Goal: Transaction & Acquisition: Purchase product/service

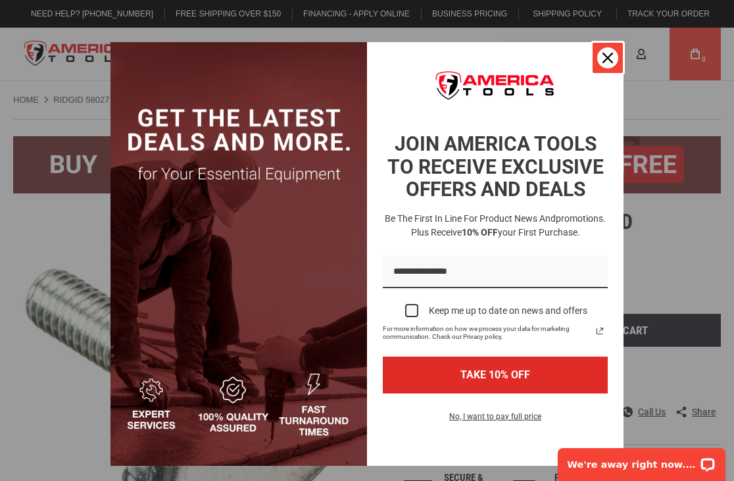
click at [597, 51] on div "Close" at bounding box center [607, 57] width 21 height 21
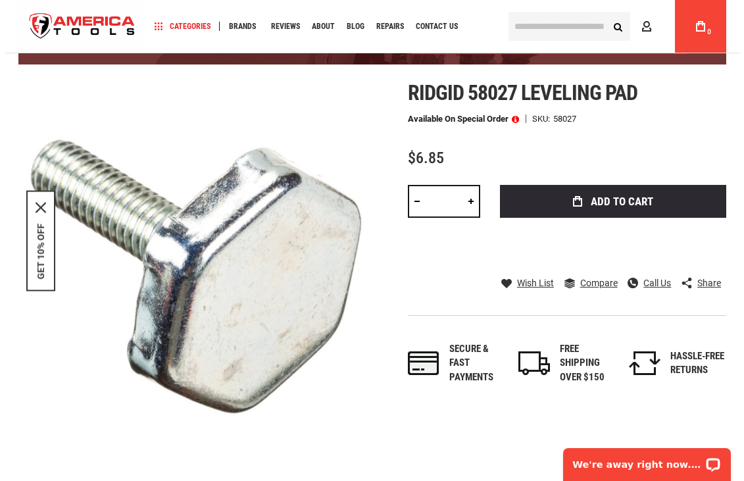
scroll to position [131, 0]
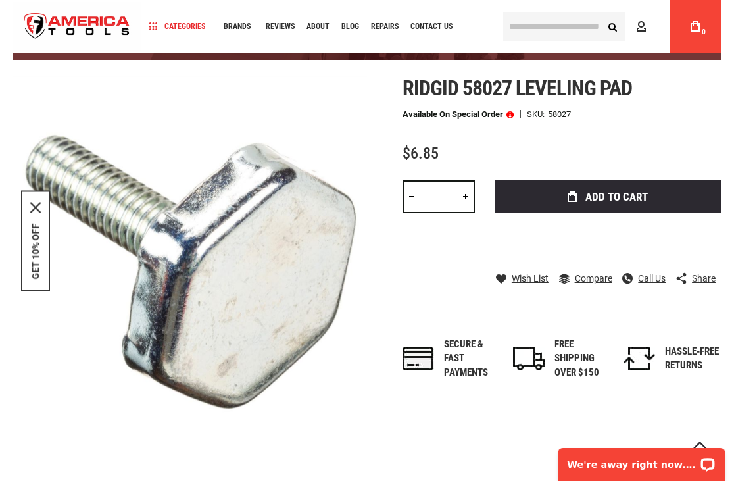
click at [466, 196] on link at bounding box center [465, 196] width 18 height 33
type input "*"
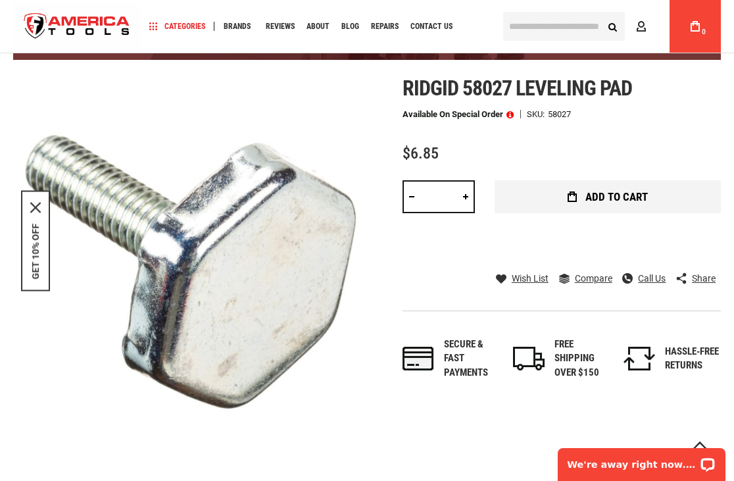
click at [560, 196] on button "Add to Cart" at bounding box center [607, 196] width 226 height 33
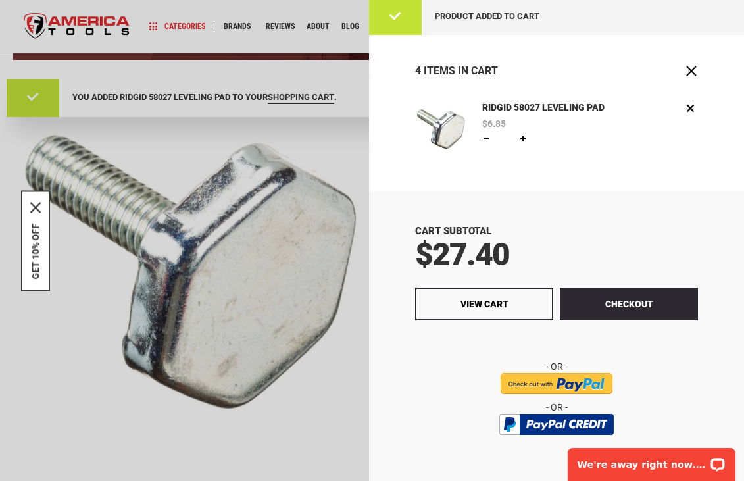
scroll to position [0, 0]
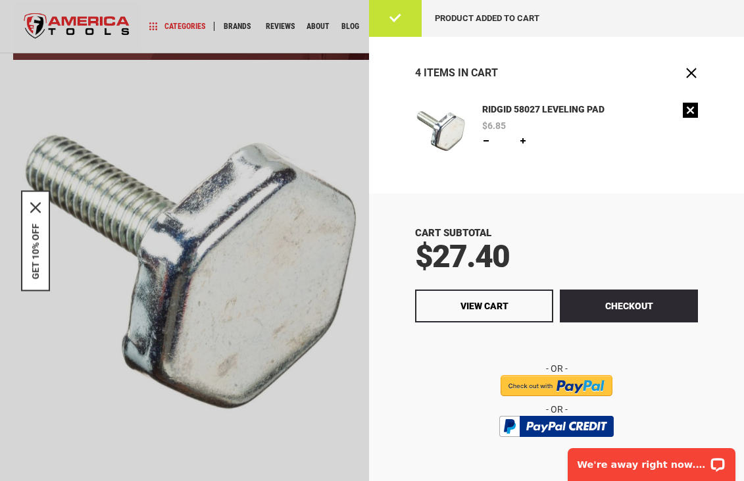
click at [682, 108] on link "Remove" at bounding box center [689, 110] width 15 height 15
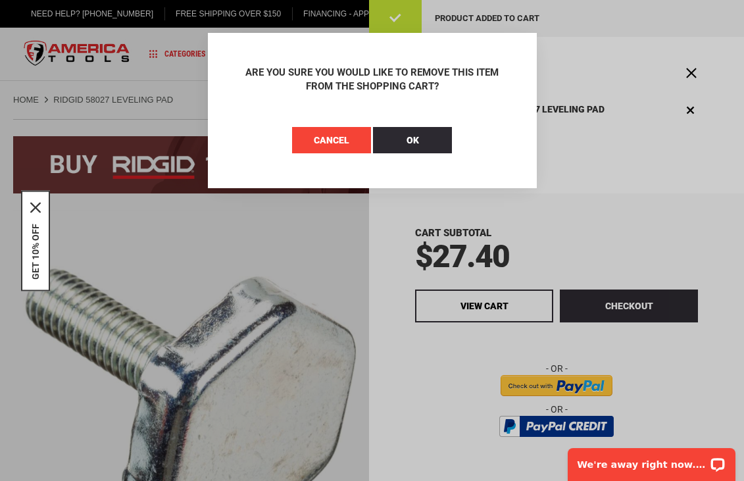
click at [338, 144] on span "Cancel" at bounding box center [332, 140] width 36 height 11
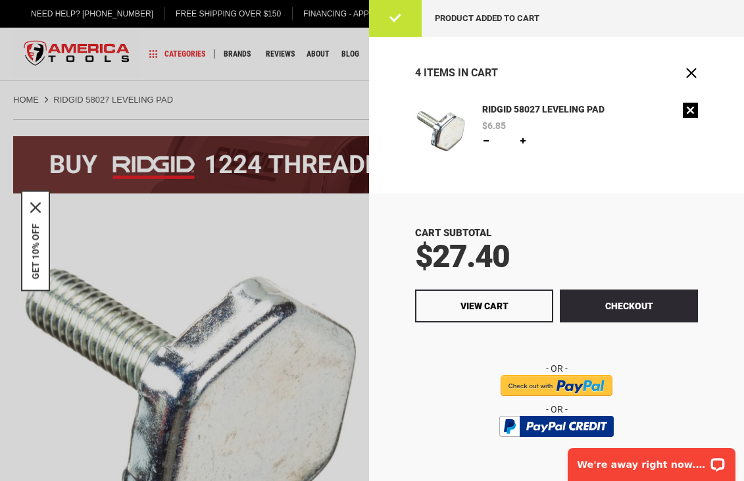
click at [683, 112] on link "Remove" at bounding box center [689, 110] width 15 height 15
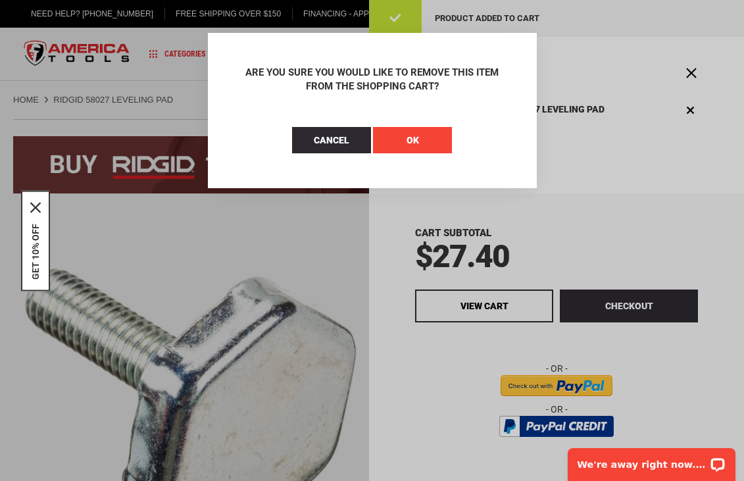
click at [421, 148] on button "OK" at bounding box center [412, 140] width 79 height 26
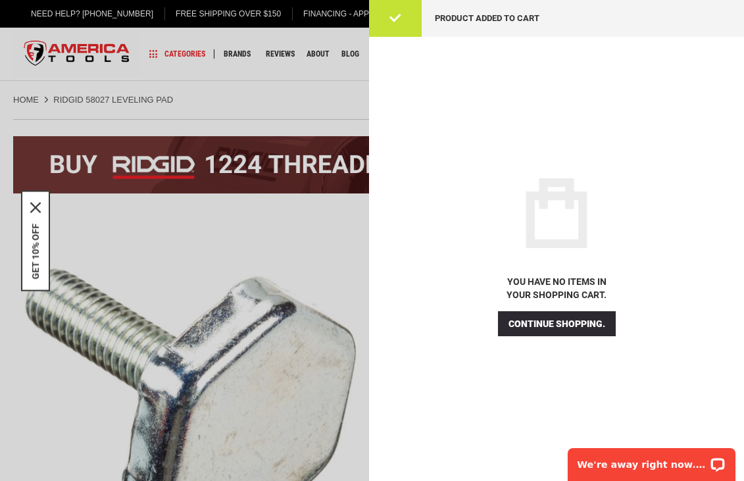
click at [305, 212] on div at bounding box center [372, 240] width 744 height 481
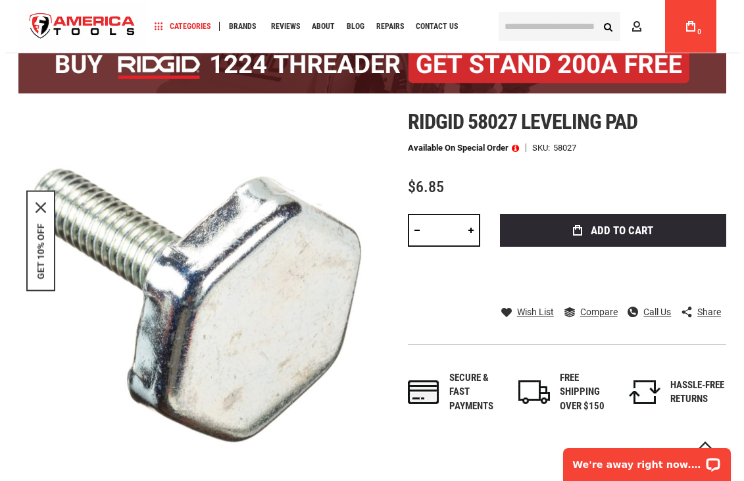
scroll to position [66, 0]
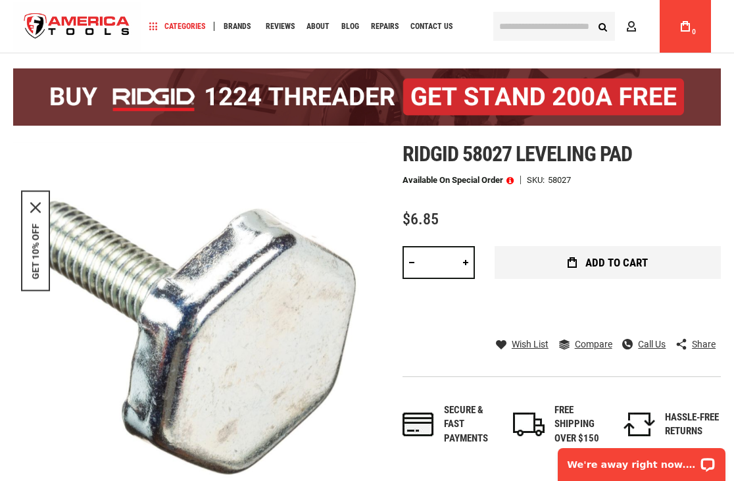
click at [559, 263] on button "Add to Cart" at bounding box center [607, 262] width 226 height 33
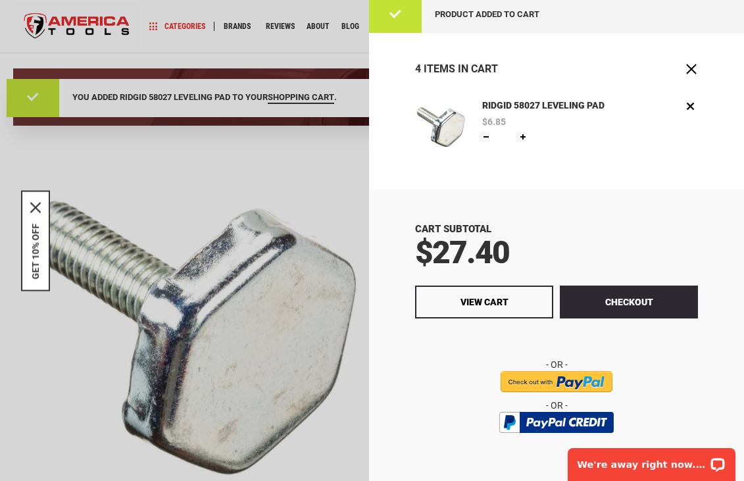
scroll to position [0, 0]
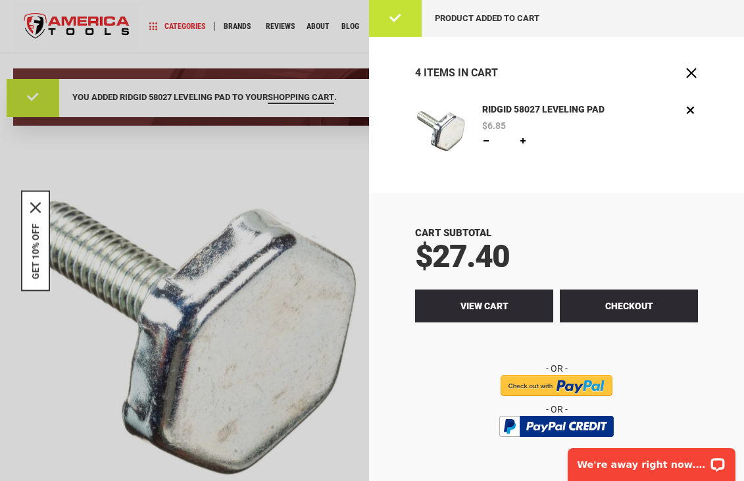
click at [481, 303] on span "View Cart" at bounding box center [484, 305] width 48 height 11
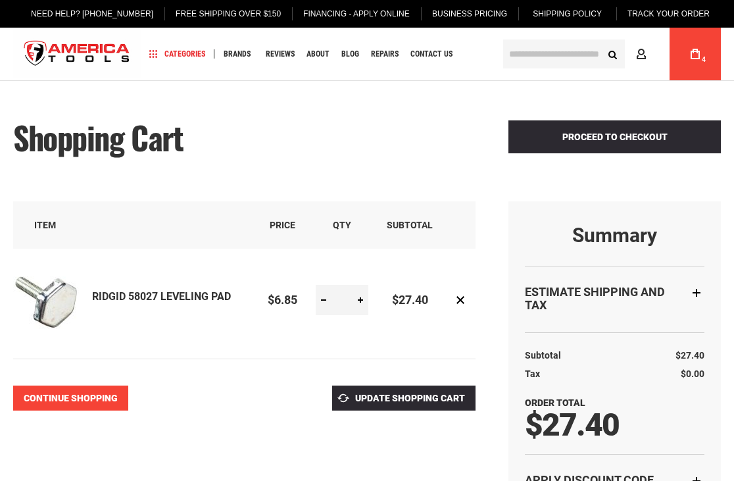
click at [99, 395] on span "Continue Shopping" at bounding box center [71, 398] width 94 height 11
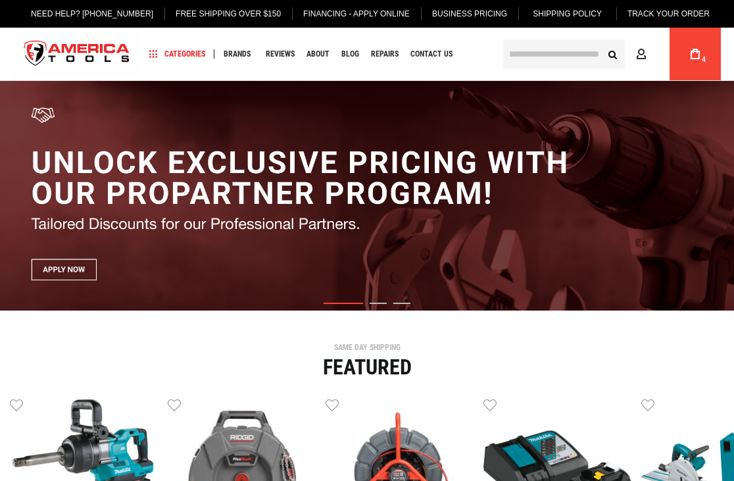
click at [570, 53] on input "text" at bounding box center [564, 53] width 122 height 29
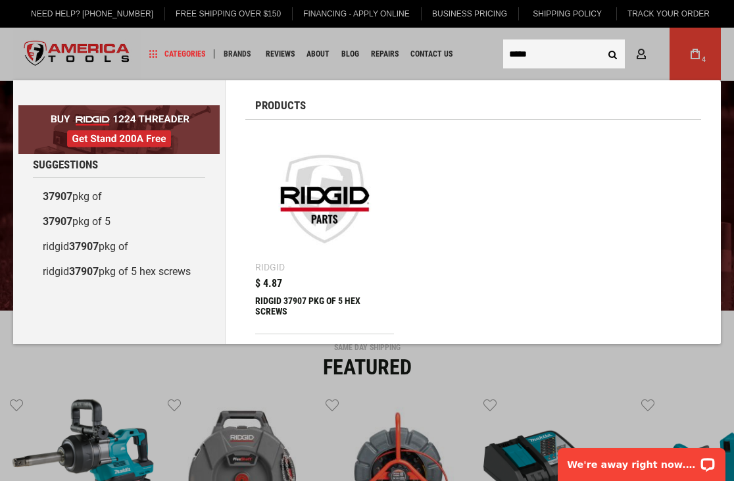
type input "*****"
click at [600, 41] on button "Search" at bounding box center [612, 53] width 25 height 25
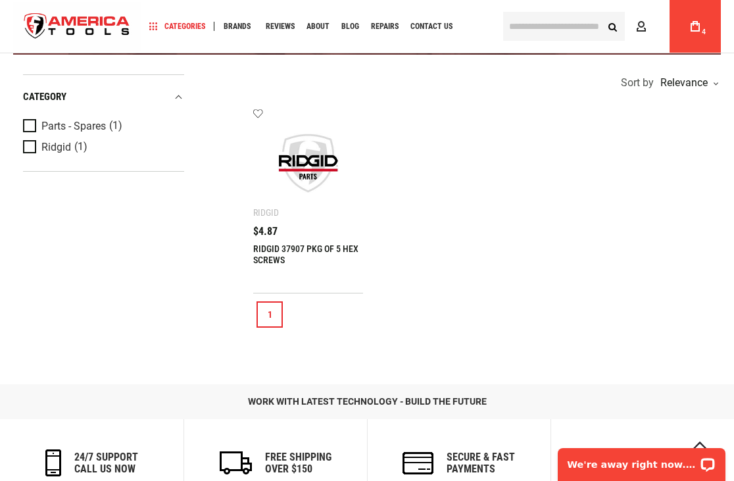
click at [283, 249] on link "RIDGID 37907 PKG OF 5 HEX SCREWS" at bounding box center [305, 254] width 105 height 22
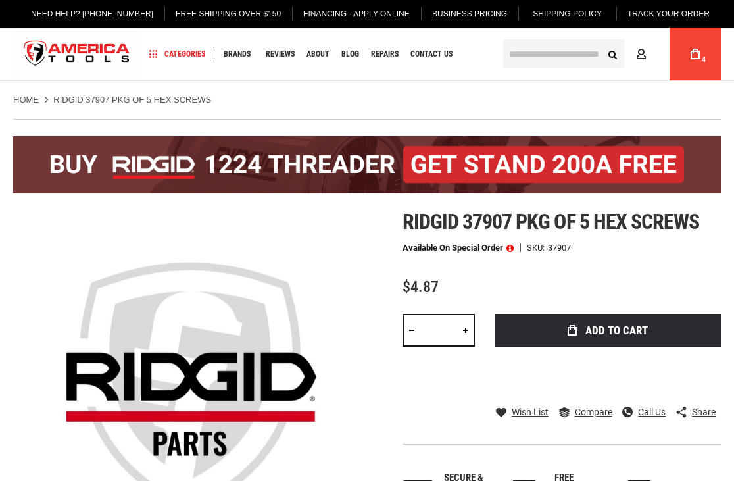
click at [464, 329] on link at bounding box center [465, 330] width 18 height 33
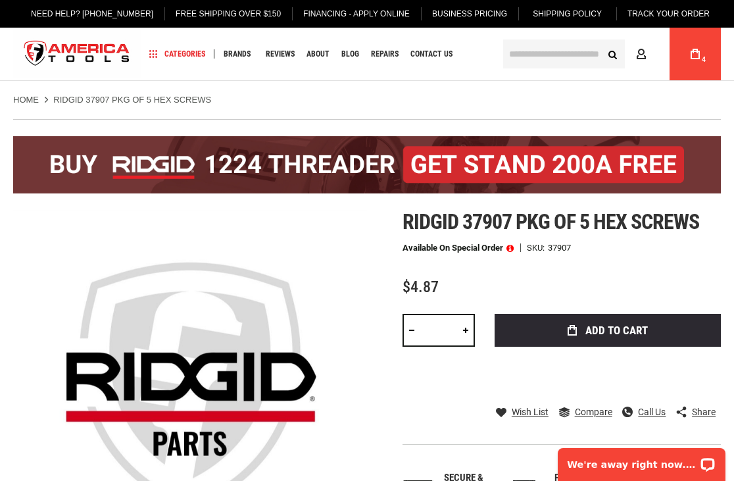
click at [464, 329] on link at bounding box center [465, 330] width 18 height 33
type input "*"
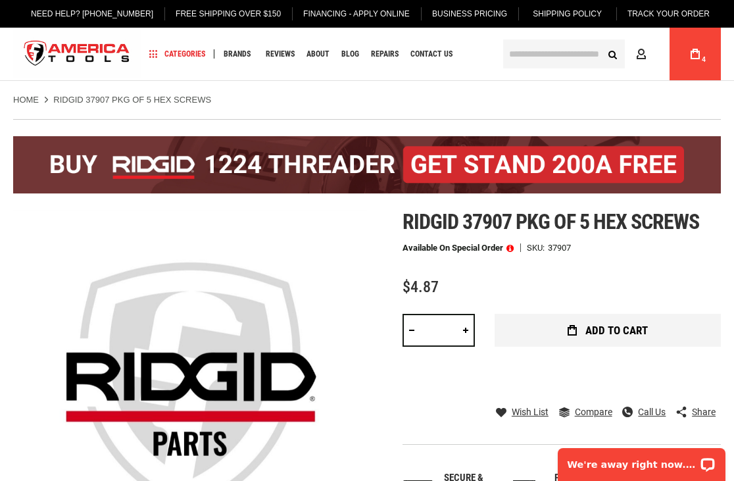
click at [613, 329] on span "Add to Cart" at bounding box center [616, 330] width 62 height 11
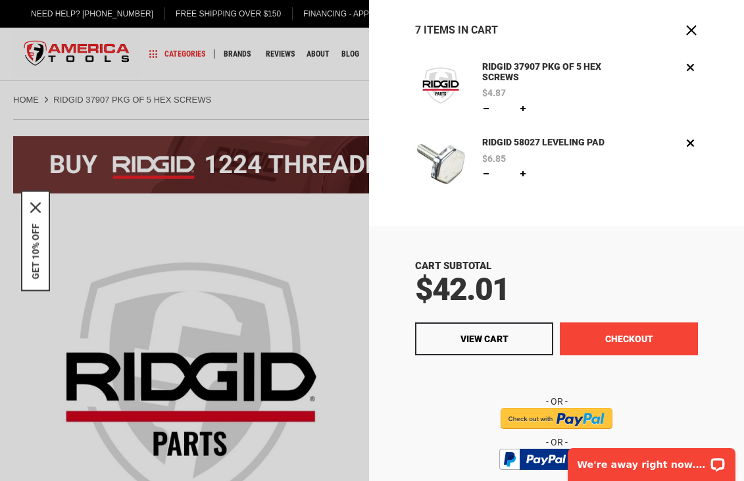
scroll to position [94, 0]
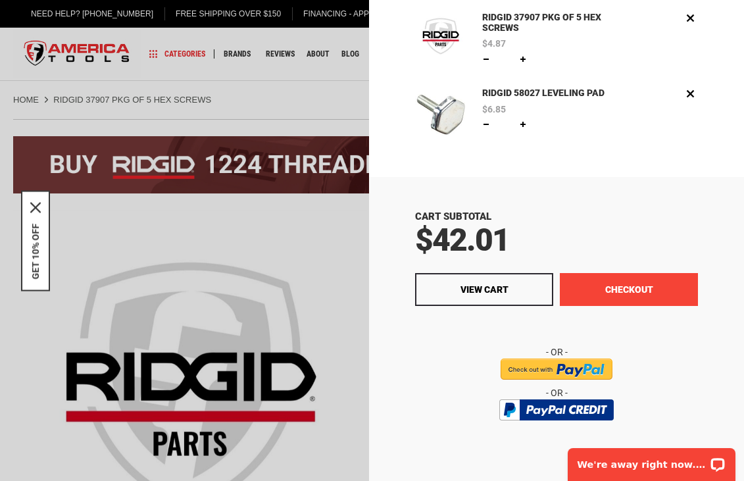
click at [642, 291] on button "Checkout" at bounding box center [629, 289] width 138 height 33
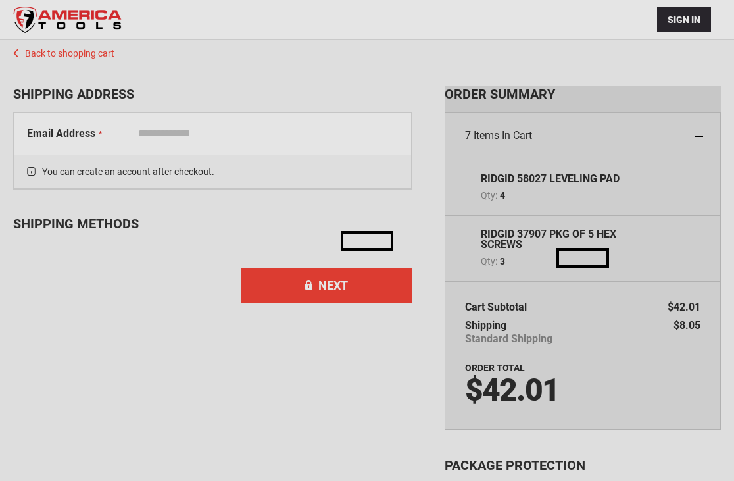
select select "**"
